Goal: Find specific page/section: Find specific page/section

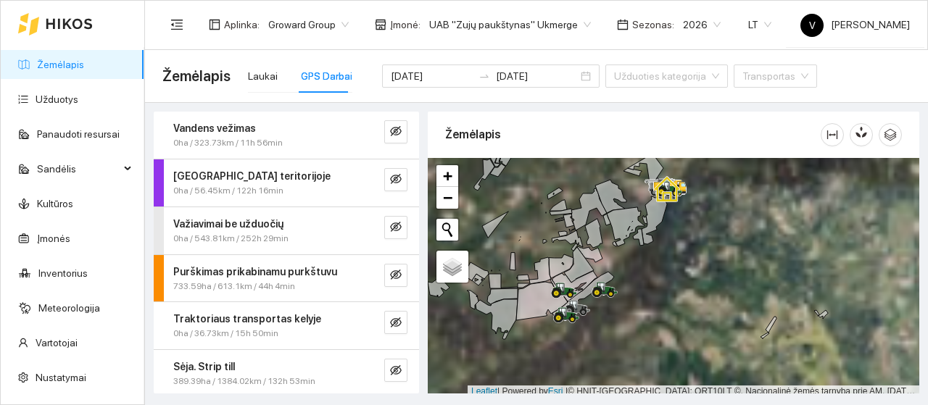
click at [51, 59] on link "Žemėlapis" at bounding box center [60, 65] width 47 height 12
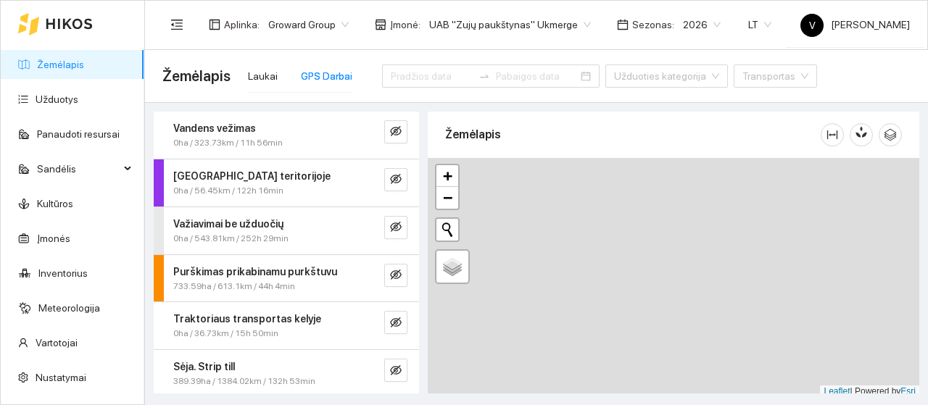
type input "[DATE]"
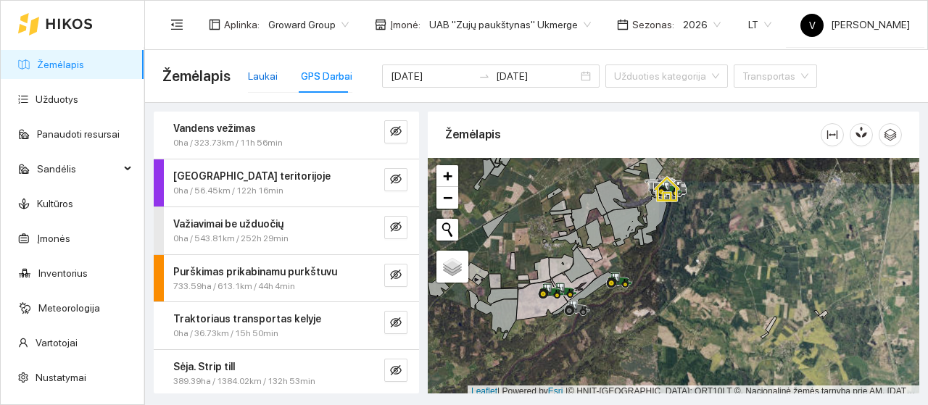
click at [267, 79] on div "Laukai" at bounding box center [263, 76] width 30 height 16
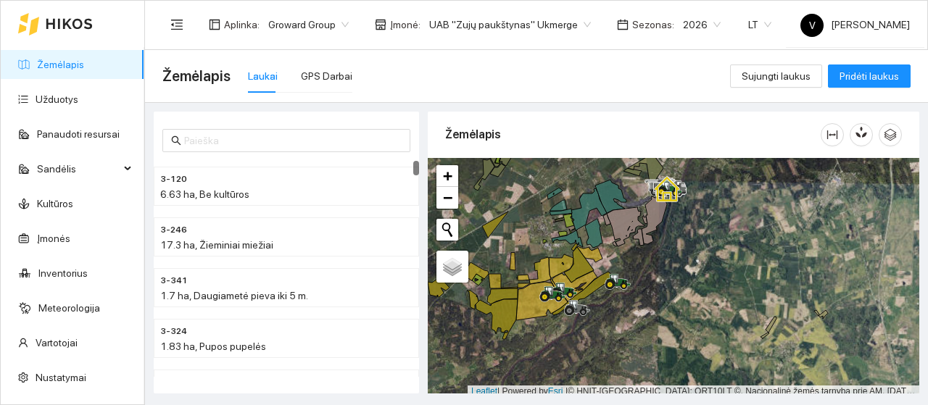
scroll to position [4, 0]
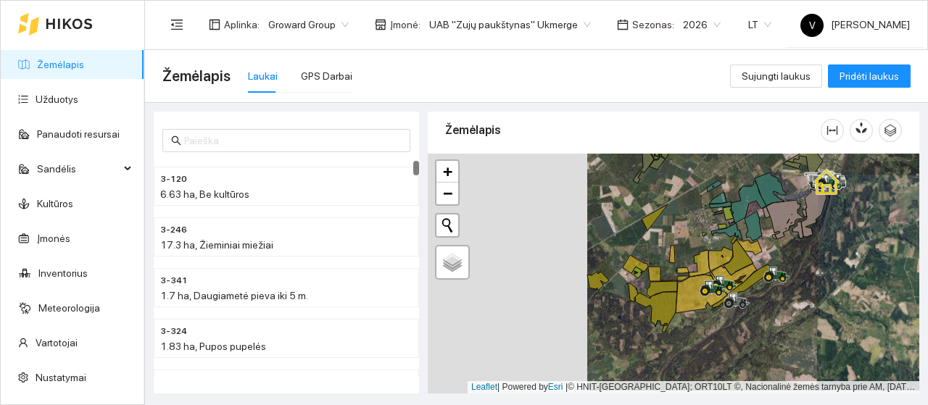
drag, startPoint x: 638, startPoint y: 275, endPoint x: 798, endPoint y: 272, distance: 159.6
click at [798, 272] on div at bounding box center [674, 274] width 492 height 240
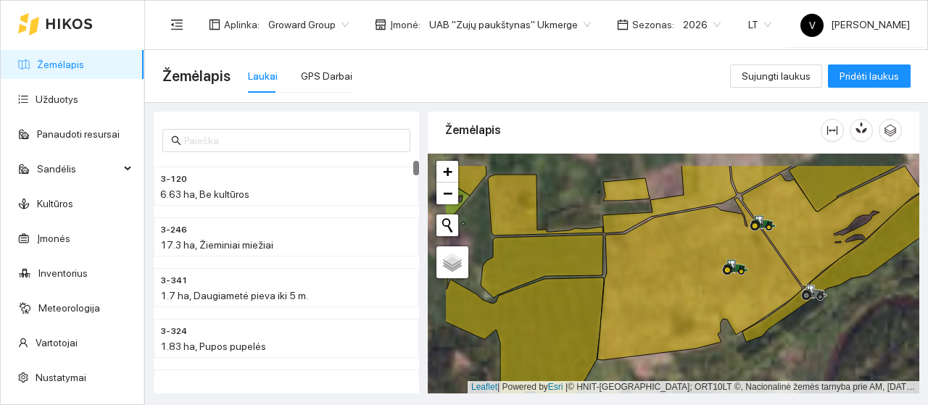
drag, startPoint x: 699, startPoint y: 357, endPoint x: 703, endPoint y: 347, distance: 10.8
click at [706, 360] on div at bounding box center [674, 274] width 492 height 240
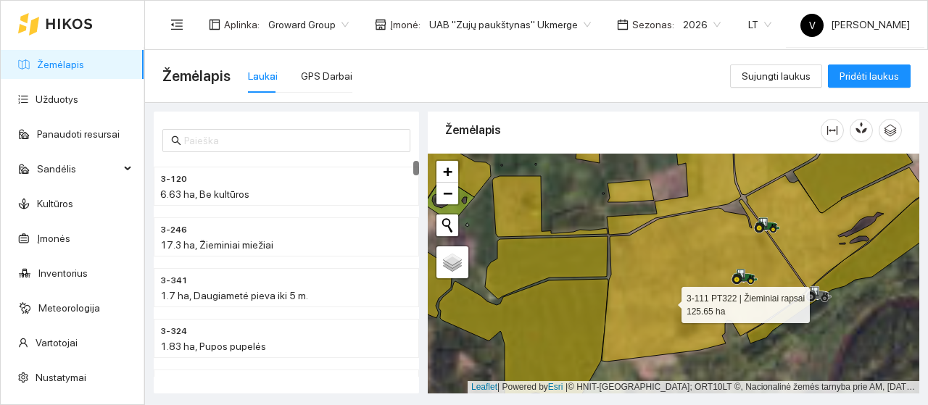
click at [666, 315] on icon at bounding box center [704, 280] width 204 height 162
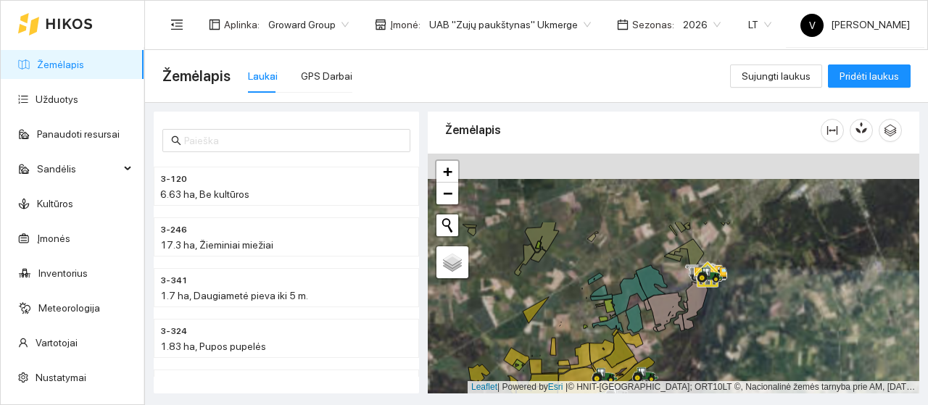
drag, startPoint x: 665, startPoint y: 194, endPoint x: 612, endPoint y: 286, distance: 106.8
click at [612, 286] on div at bounding box center [674, 274] width 492 height 240
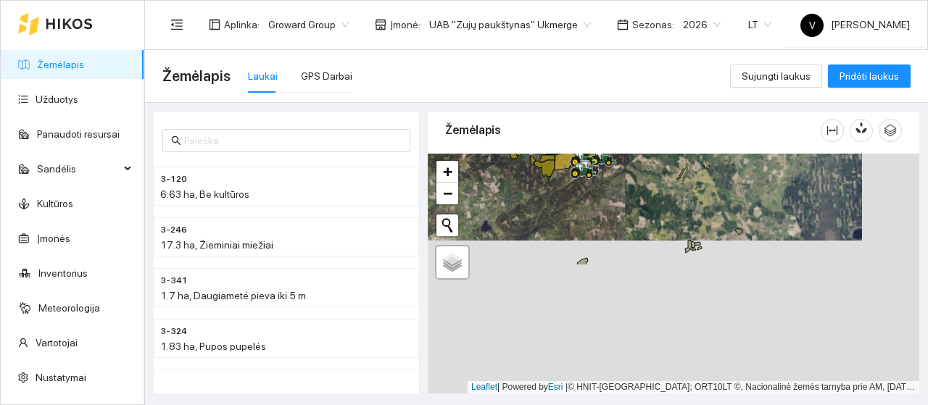
drag, startPoint x: 629, startPoint y: 326, endPoint x: 580, endPoint y: 203, distance: 132.1
click at [580, 203] on div at bounding box center [674, 274] width 492 height 240
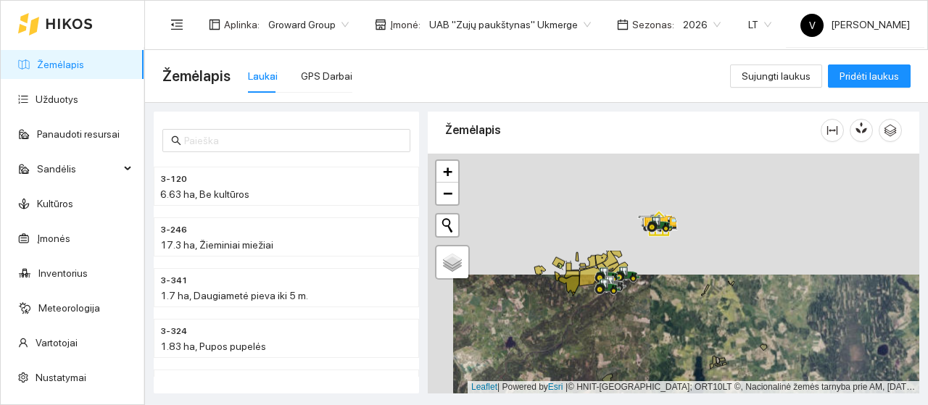
drag, startPoint x: 604, startPoint y: 228, endPoint x: 623, endPoint y: 330, distance: 103.3
click at [632, 358] on div at bounding box center [674, 274] width 492 height 240
